Goal: Use online tool/utility: Utilize a website feature to perform a specific function

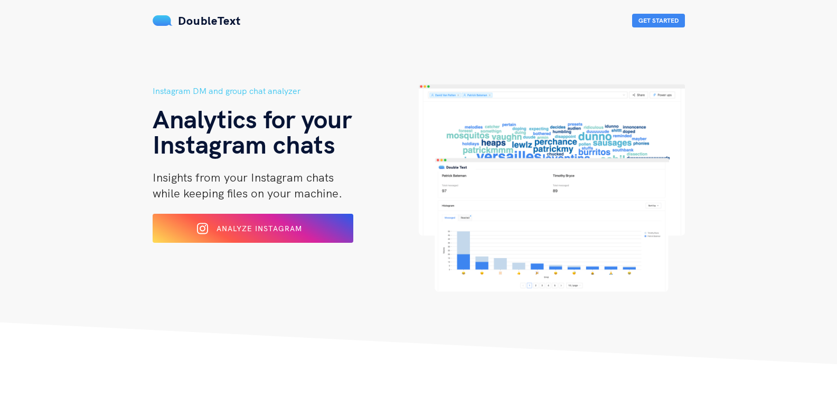
click at [306, 221] on div "Analyze Instagram" at bounding box center [253, 228] width 164 height 16
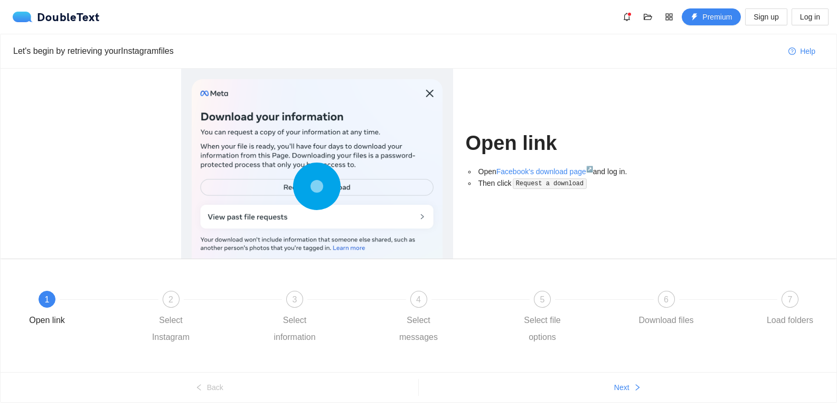
click at [316, 191] on circle at bounding box center [317, 186] width 15 height 15
click at [316, 189] on circle at bounding box center [317, 186] width 15 height 15
click at [319, 181] on circle at bounding box center [317, 186] width 15 height 15
click at [426, 95] on div at bounding box center [317, 188] width 251 height 219
